Goal: Task Accomplishment & Management: Complete application form

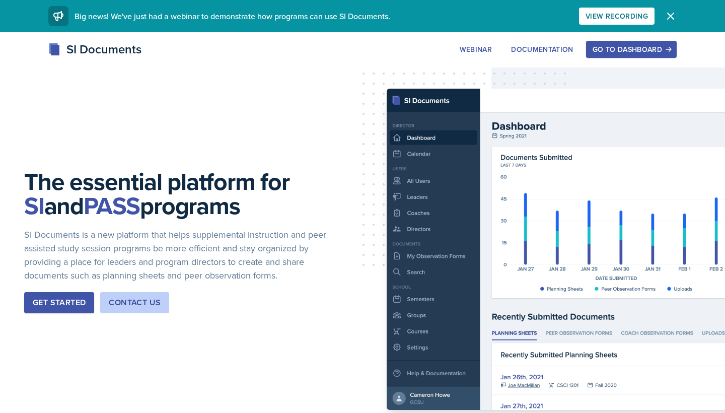
click at [613, 56] on button "Go to Dashboard" at bounding box center [631, 49] width 91 height 17
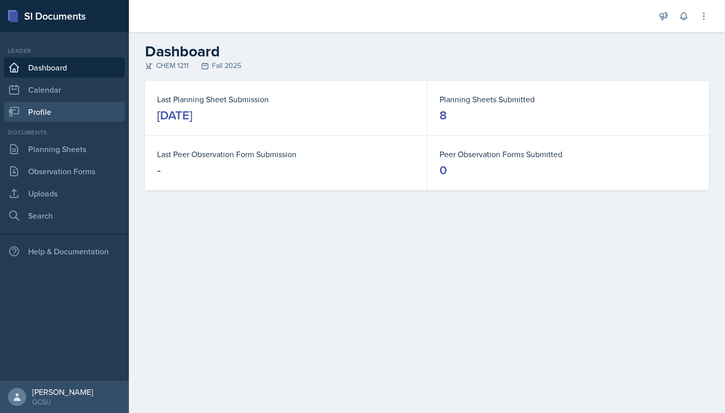
click at [55, 110] on link "Profile" at bounding box center [64, 112] width 121 height 20
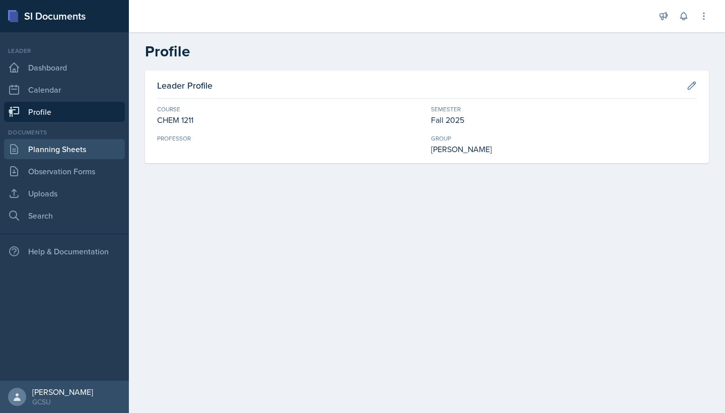
click at [50, 146] on link "Planning Sheets" at bounding box center [64, 149] width 121 height 20
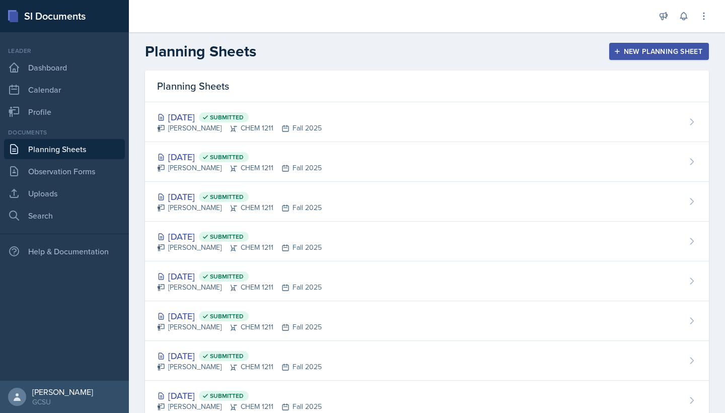
click at [619, 52] on icon "button" at bounding box center [617, 51] width 7 height 7
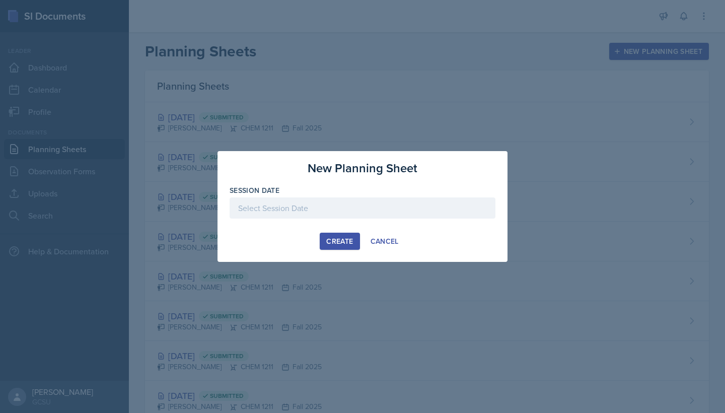
click at [363, 206] on div at bounding box center [363, 207] width 266 height 21
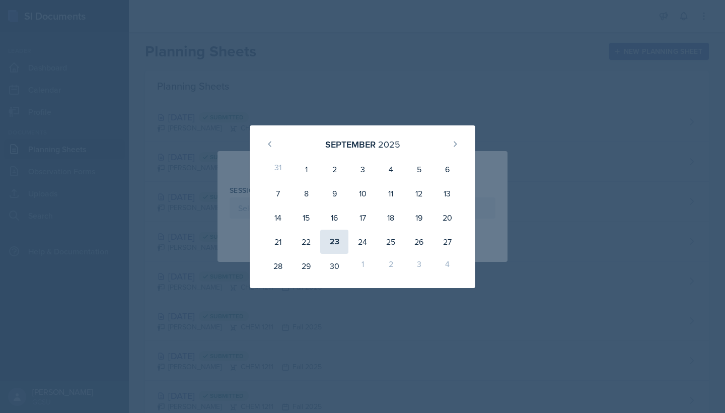
click at [335, 241] on div "23" at bounding box center [334, 242] width 28 height 24
type input "[DATE]"
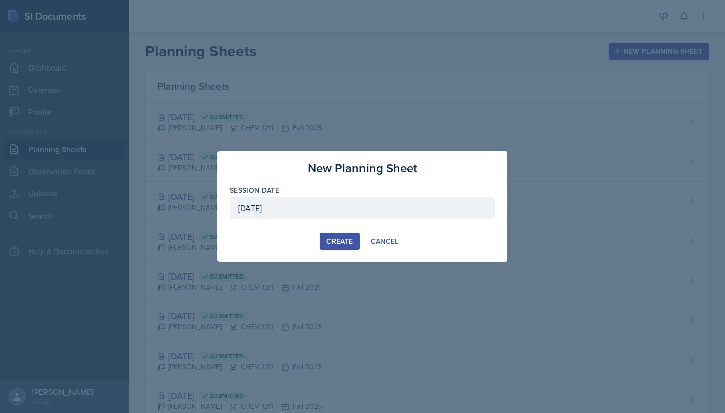
click at [328, 237] on div "Create" at bounding box center [339, 241] width 27 height 8
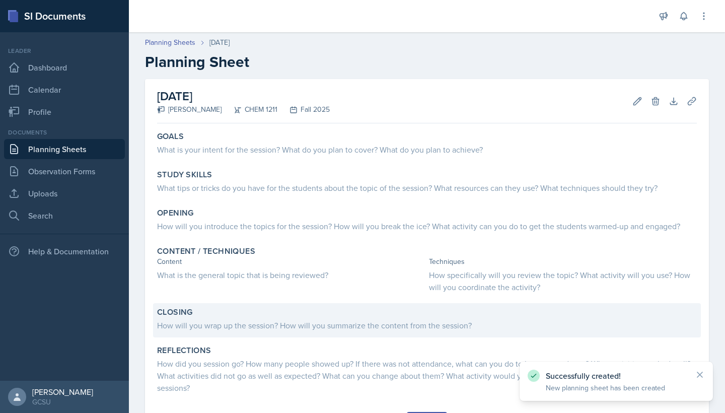
scroll to position [30, 0]
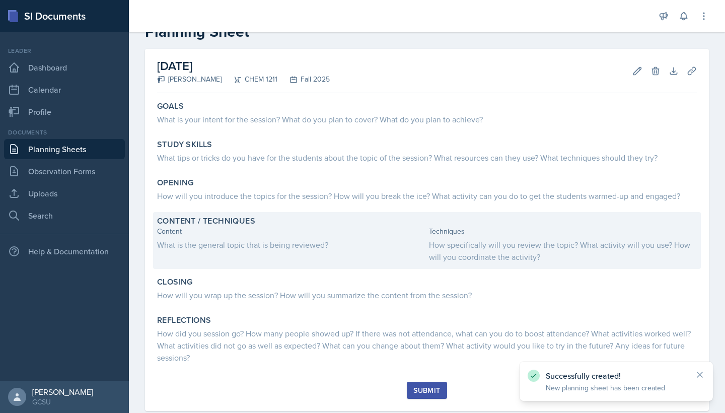
click at [513, 251] on div "How specifically will you review the topic? What activity will you use? How wil…" at bounding box center [563, 251] width 268 height 24
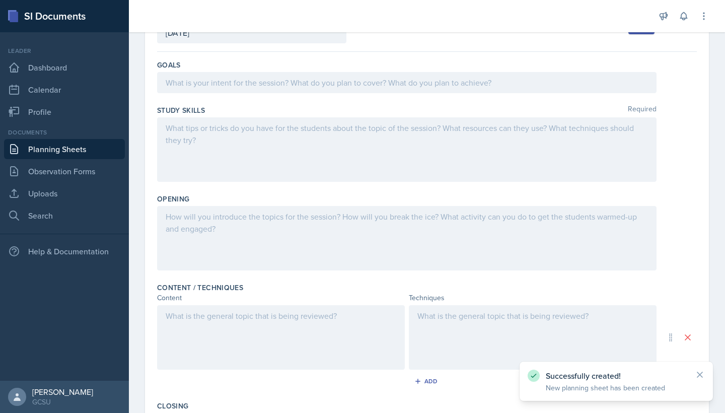
scroll to position [217, 0]
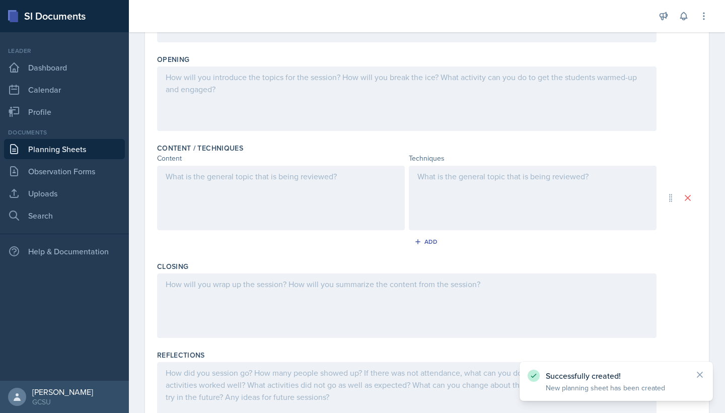
click at [458, 195] on div at bounding box center [533, 198] width 248 height 64
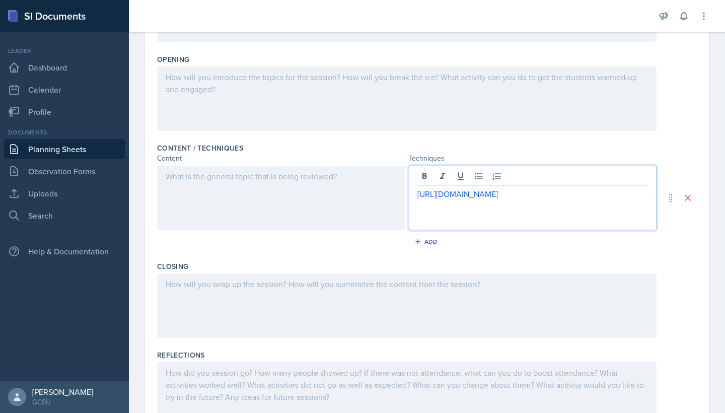
click at [333, 312] on div at bounding box center [407, 305] width 500 height 64
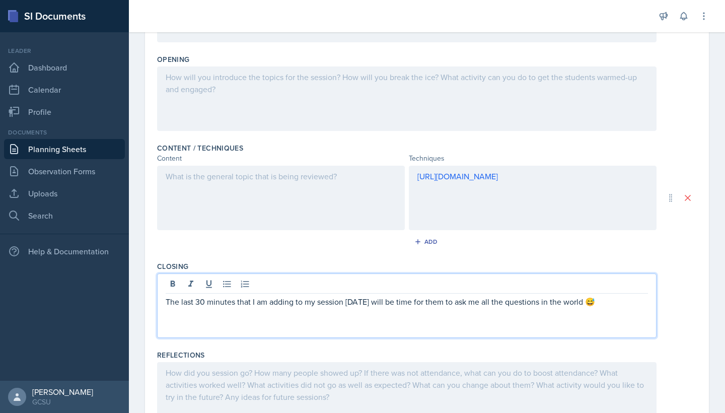
click at [306, 189] on div at bounding box center [281, 198] width 248 height 64
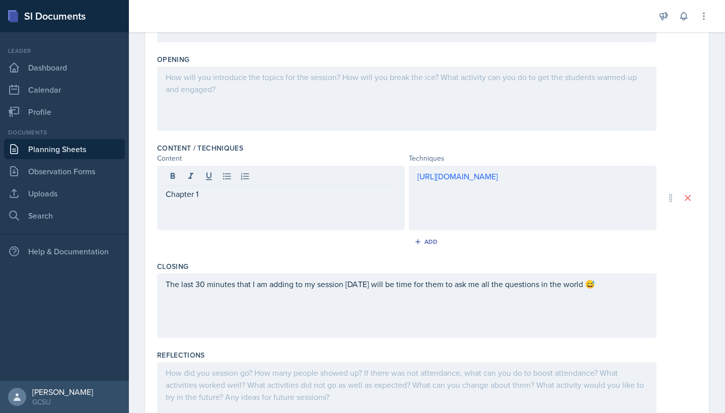
click at [280, 65] on div "Opening" at bounding box center [427, 94] width 540 height 89
click at [254, 220] on div "Chapter 1" at bounding box center [281, 198] width 248 height 64
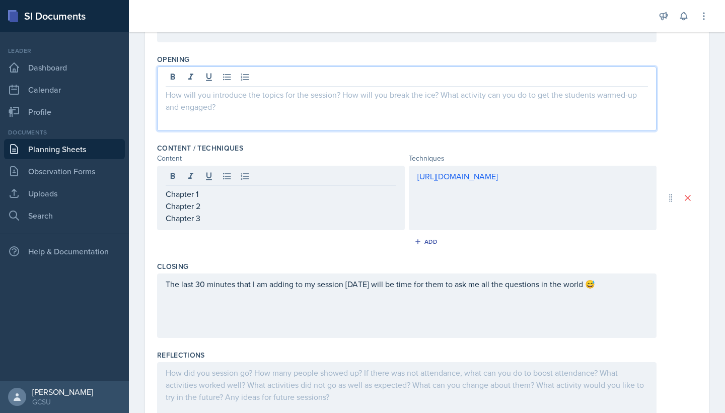
click at [333, 78] on div at bounding box center [407, 98] width 500 height 64
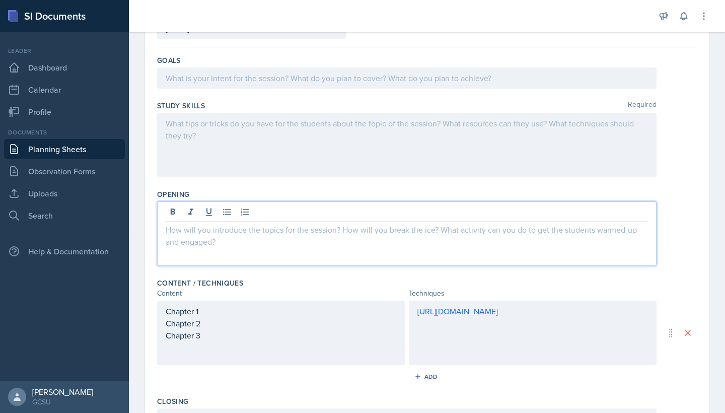
scroll to position [87, 0]
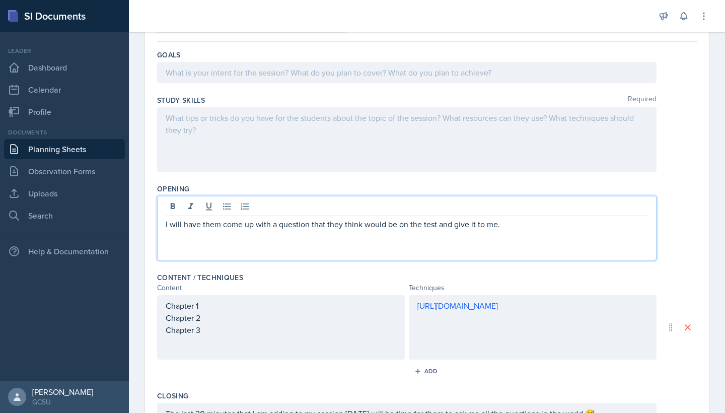
click at [283, 158] on div at bounding box center [407, 139] width 500 height 64
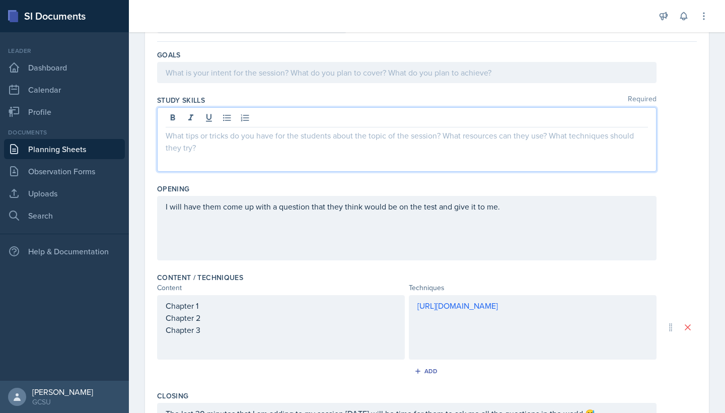
click at [307, 68] on div at bounding box center [407, 72] width 500 height 21
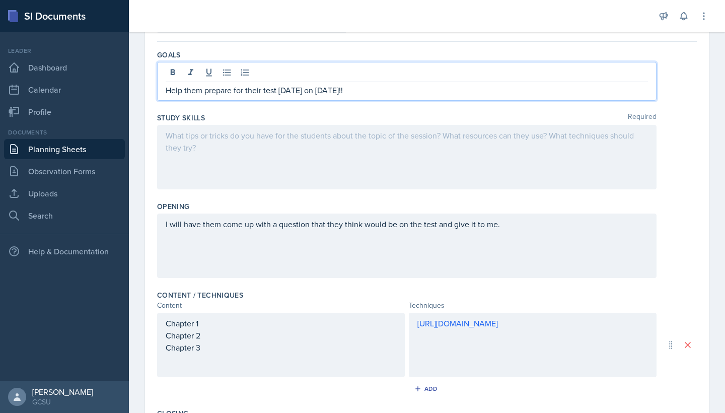
click at [358, 165] on div at bounding box center [407, 157] width 500 height 64
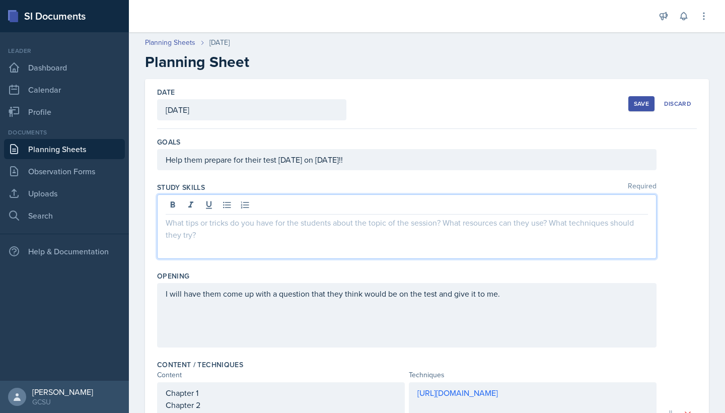
scroll to position [0, 0]
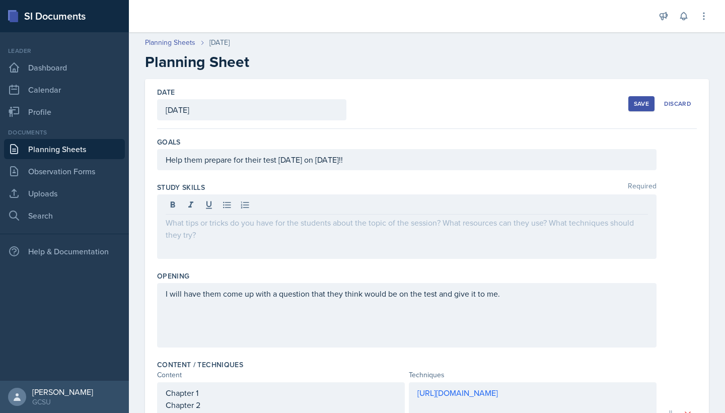
click at [636, 100] on div "Save" at bounding box center [641, 104] width 15 height 8
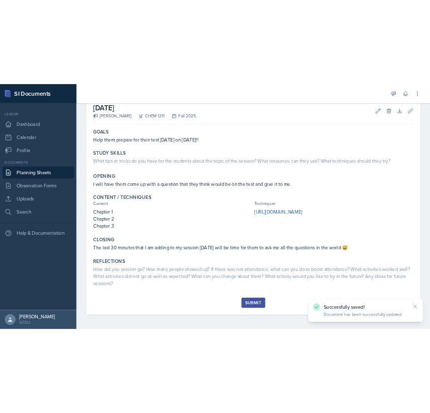
scroll to position [56, 0]
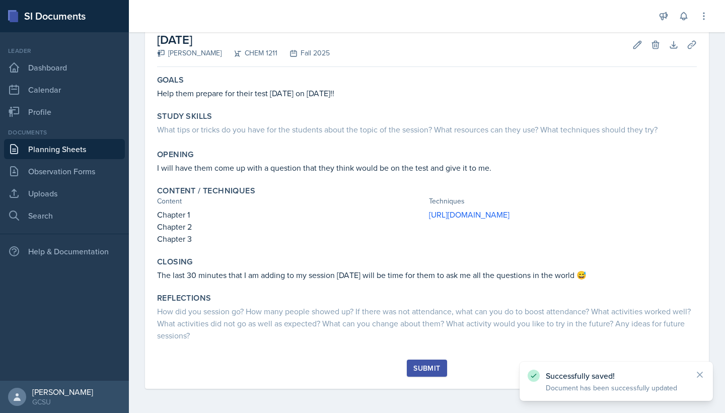
click at [699, 377] on icon at bounding box center [700, 375] width 10 height 10
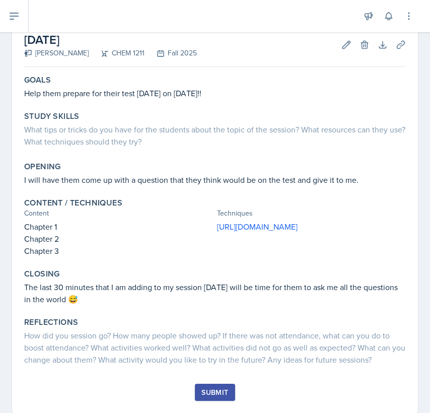
click at [206, 396] on div "Submit" at bounding box center [214, 392] width 27 height 8
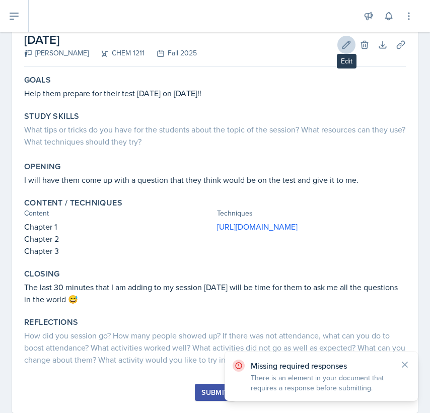
click at [344, 44] on icon at bounding box center [346, 45] width 10 height 10
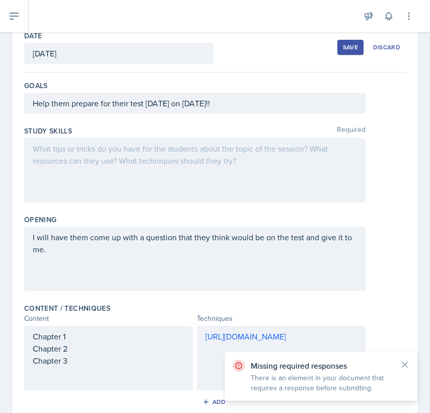
click at [139, 159] on div at bounding box center [194, 170] width 341 height 64
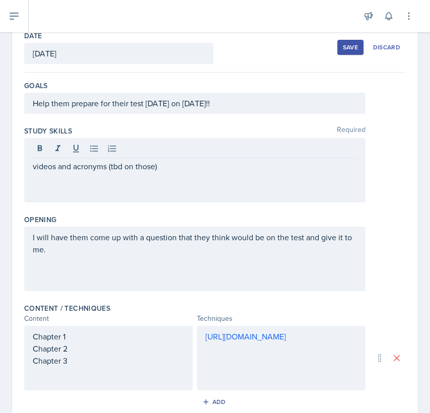
click at [340, 56] on div "Save Discard" at bounding box center [371, 47] width 68 height 23
click at [345, 54] on button "Save" at bounding box center [350, 47] width 26 height 15
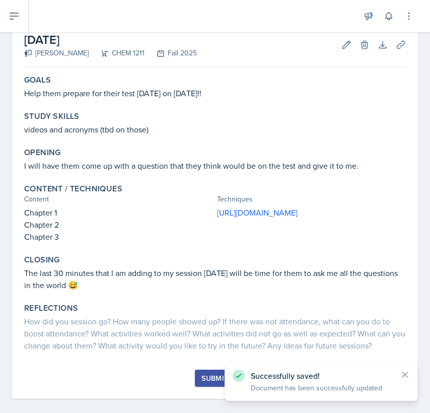
click at [215, 382] on div "Submit" at bounding box center [214, 378] width 27 height 8
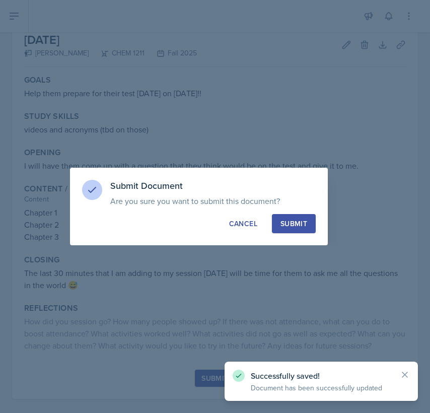
click at [292, 230] on button "Submit" at bounding box center [294, 223] width 44 height 19
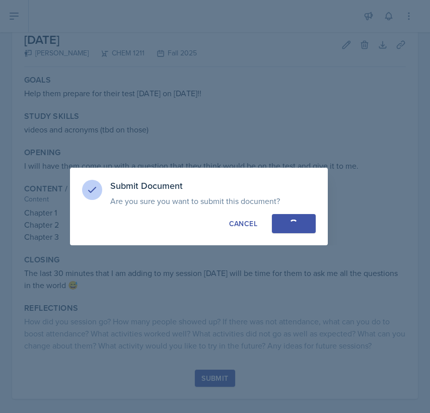
scroll to position [9, 0]
